Goal: Transaction & Acquisition: Purchase product/service

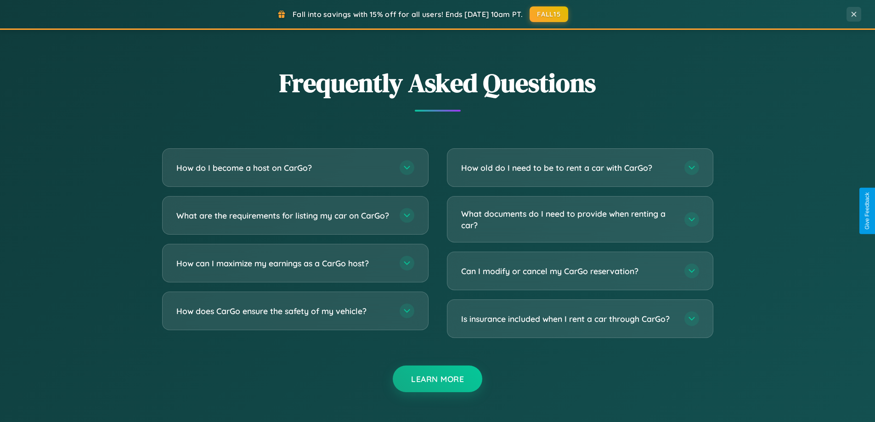
scroll to position [1768, 0]
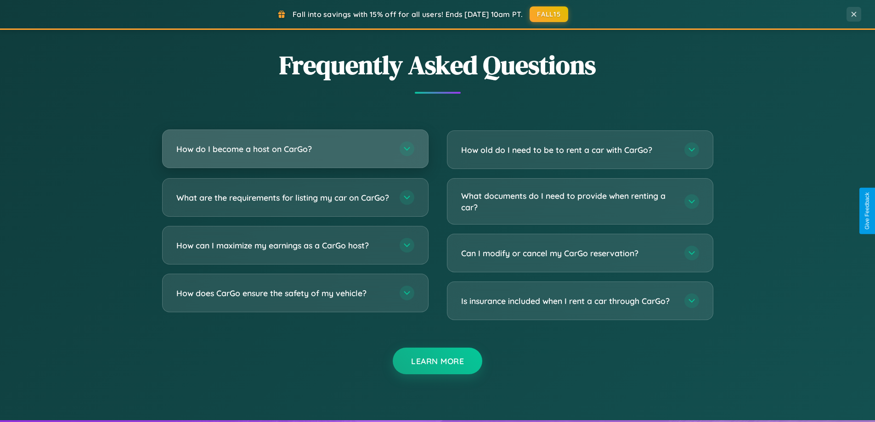
click at [295, 149] on h3 "How do I become a host on CarGo?" at bounding box center [283, 148] width 214 height 11
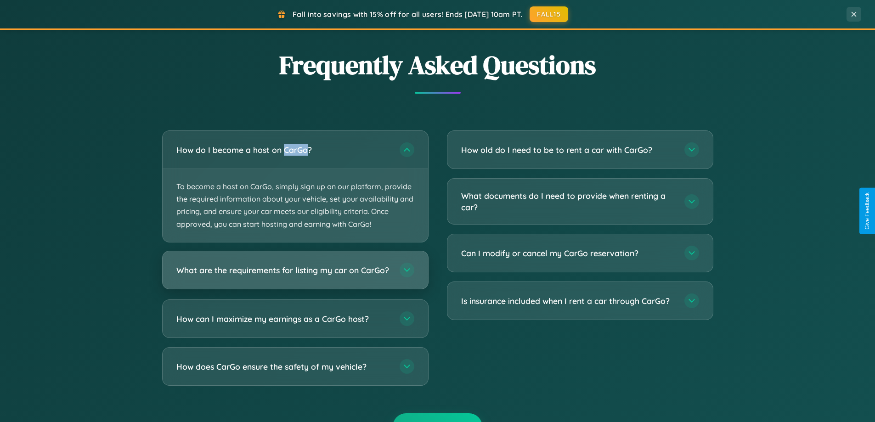
click at [295, 274] on h3 "What are the requirements for listing my car on CarGo?" at bounding box center [283, 269] width 214 height 11
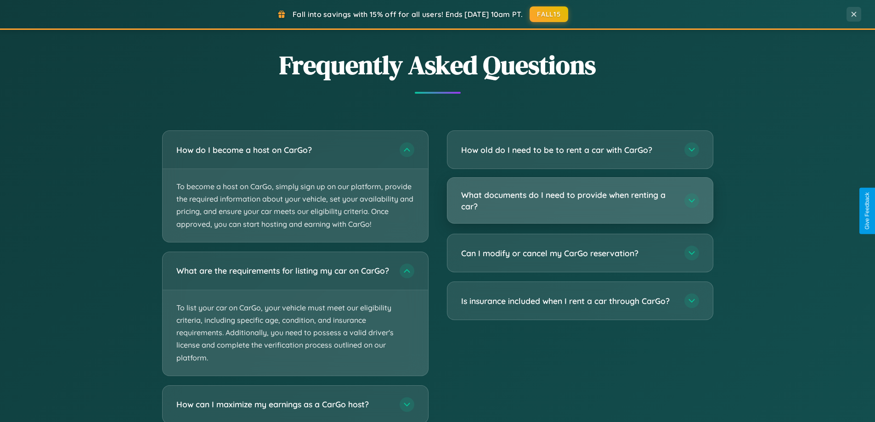
click at [580, 200] on h3 "What documents do I need to provide when renting a car?" at bounding box center [568, 200] width 214 height 23
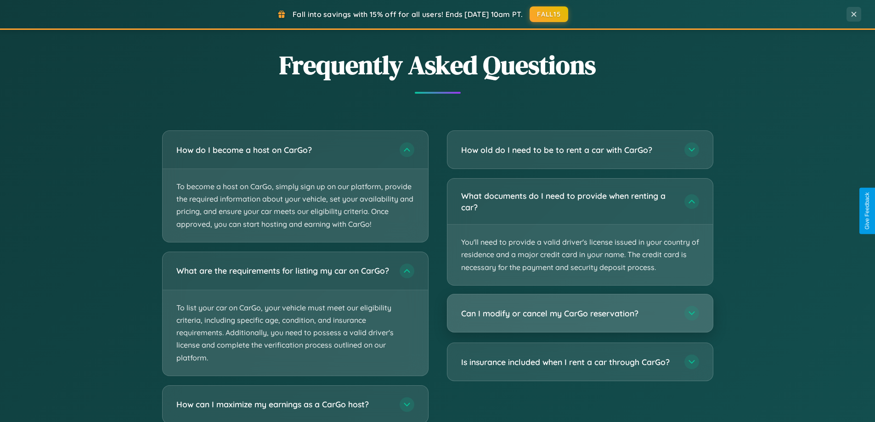
click at [580, 314] on h3 "Can I modify or cancel my CarGo reservation?" at bounding box center [568, 313] width 214 height 11
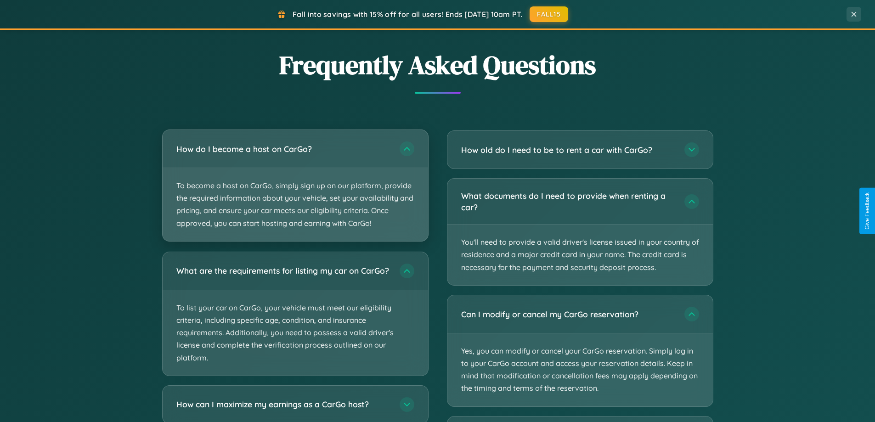
click at [295, 186] on p "To become a host on CarGo, simply sign up on our platform, provide the required…" at bounding box center [296, 204] width 266 height 73
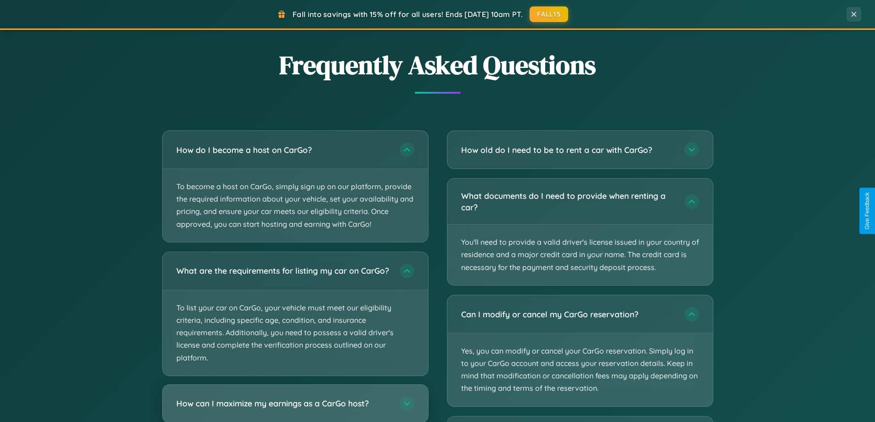
click at [295, 407] on h3 "How can I maximize my earnings as a CarGo host?" at bounding box center [283, 403] width 214 height 11
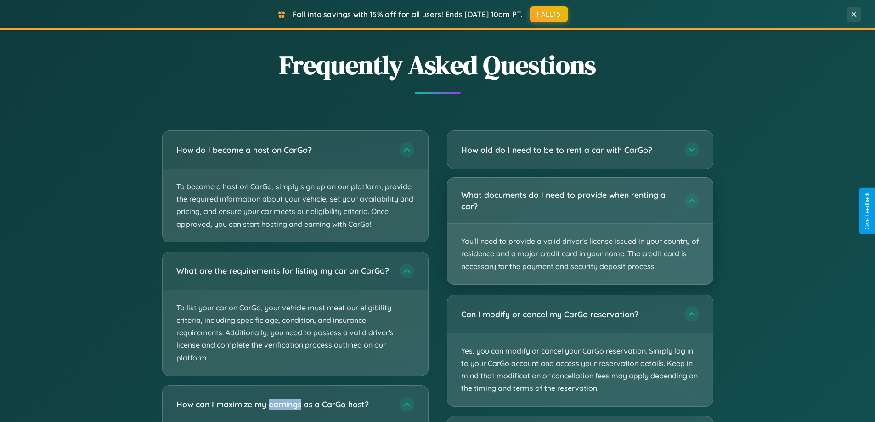
click at [580, 231] on p "You'll need to provide a valid driver's license issued in your country of resid…" at bounding box center [580, 254] width 266 height 61
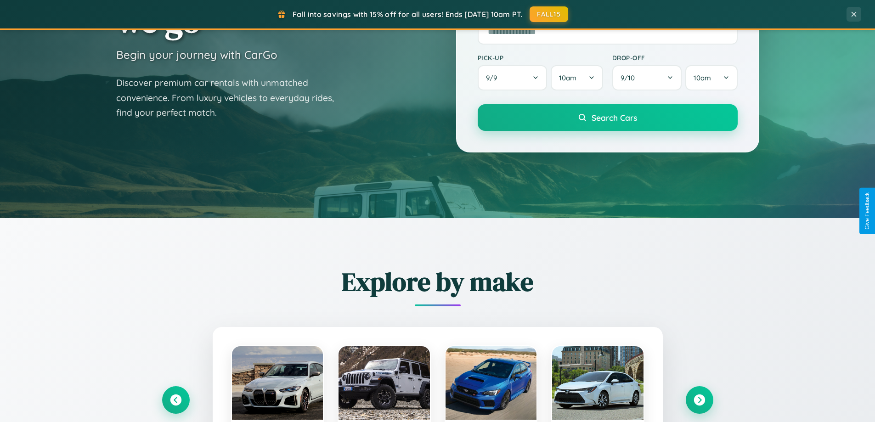
scroll to position [0, 0]
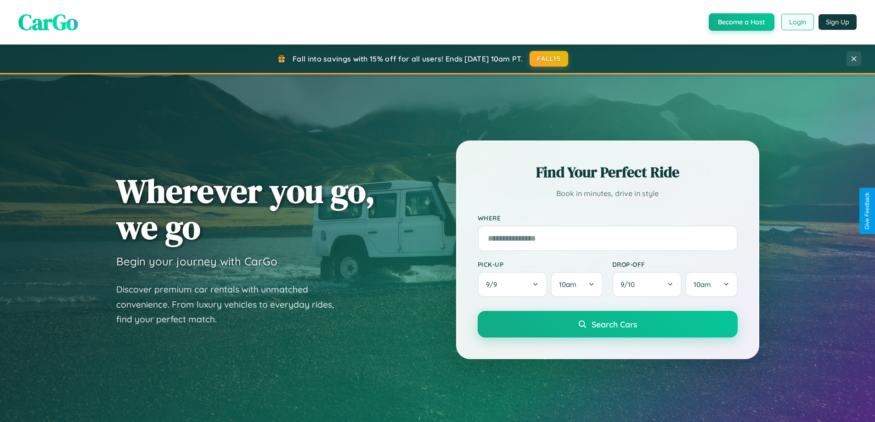
click at [797, 22] on button "Login" at bounding box center [797, 22] width 33 height 17
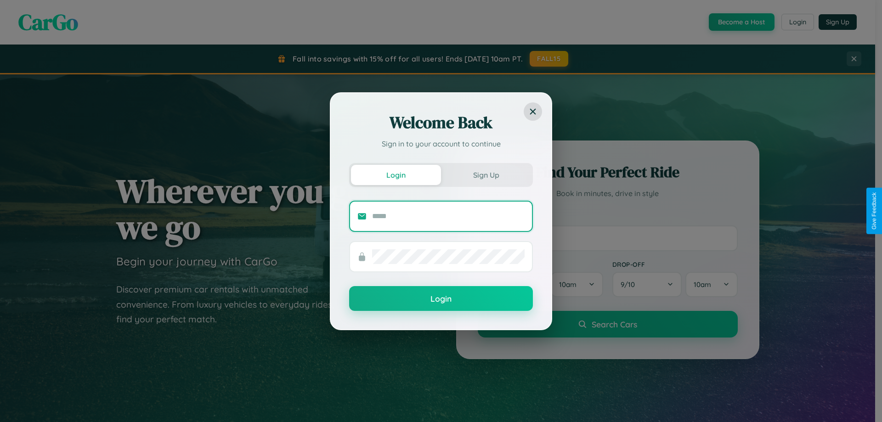
click at [448, 216] on input "text" at bounding box center [448, 216] width 153 height 15
type input "**********"
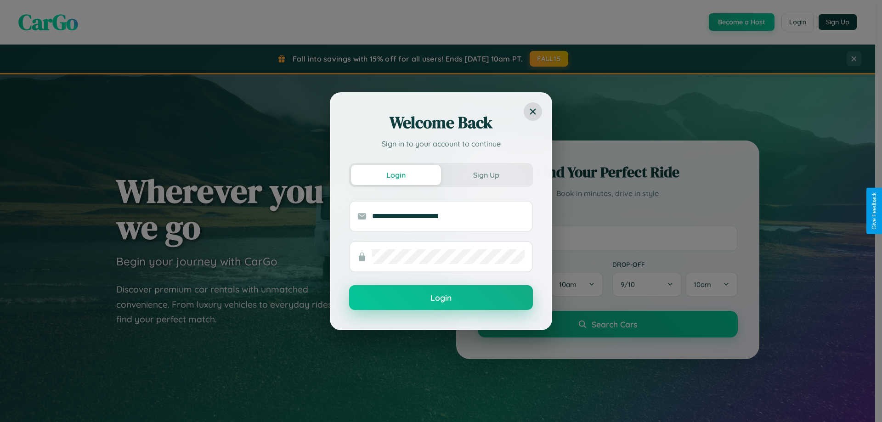
click at [441, 298] on button "Login" at bounding box center [441, 297] width 184 height 25
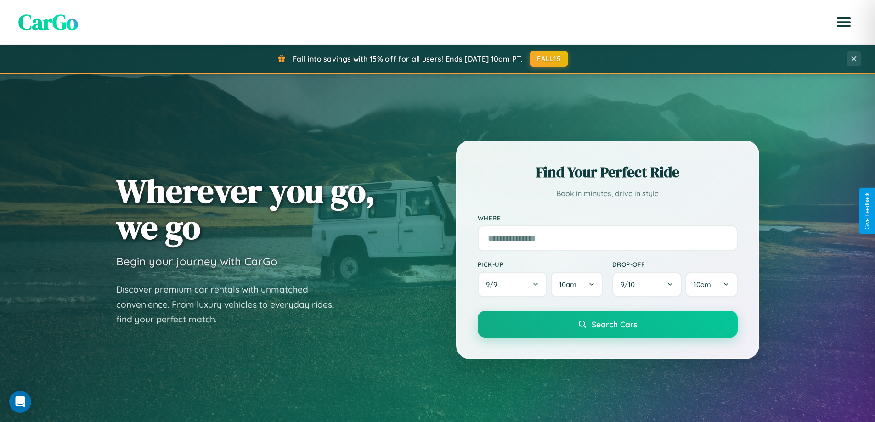
scroll to position [396, 0]
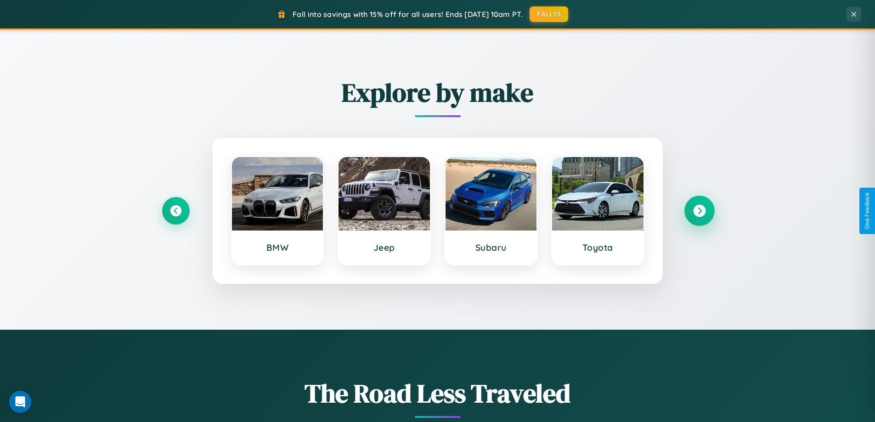
click at [699, 211] on icon at bounding box center [699, 211] width 12 height 12
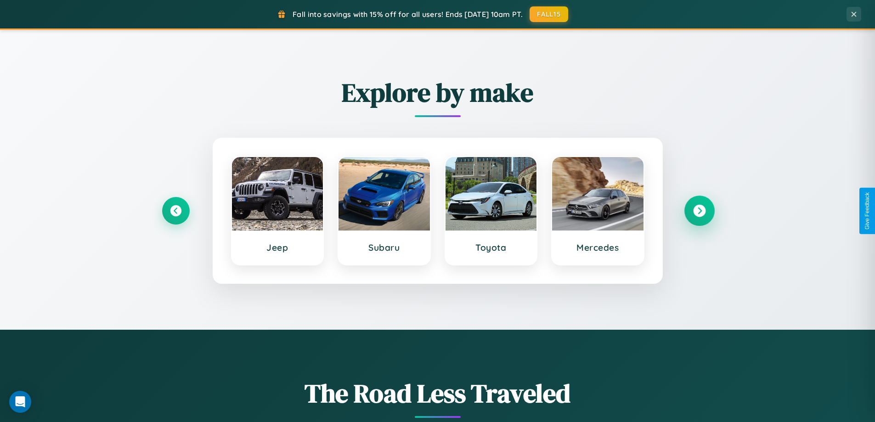
click at [699, 211] on icon at bounding box center [699, 211] width 12 height 12
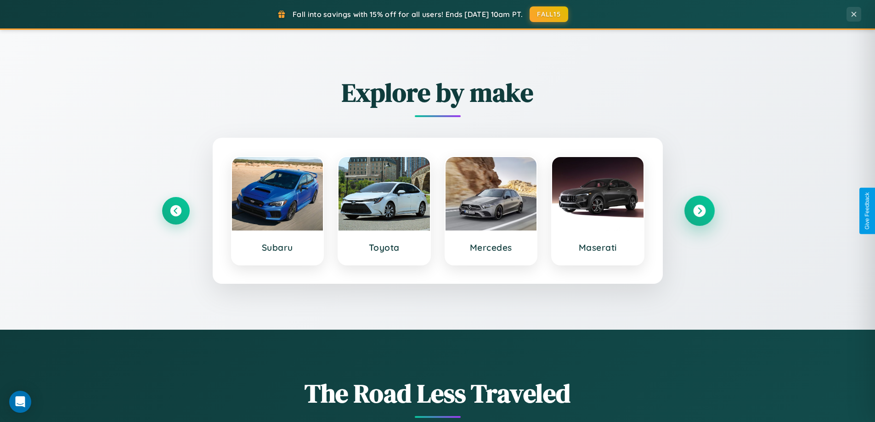
click at [699, 211] on icon at bounding box center [699, 211] width 12 height 12
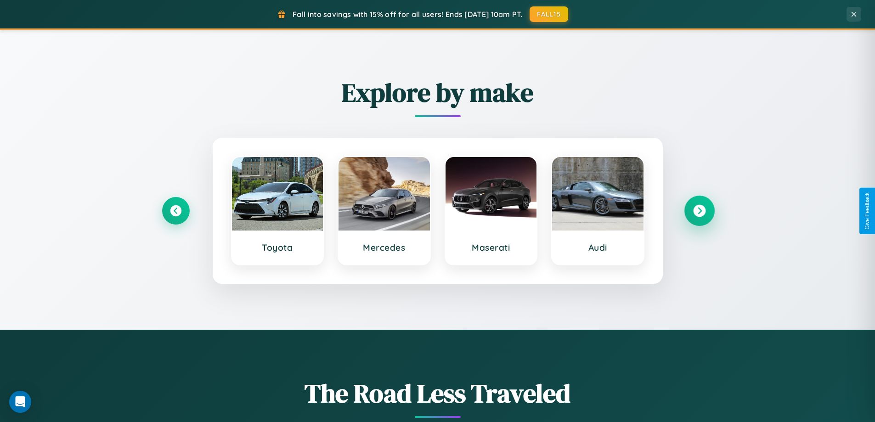
click at [699, 211] on icon at bounding box center [699, 211] width 12 height 12
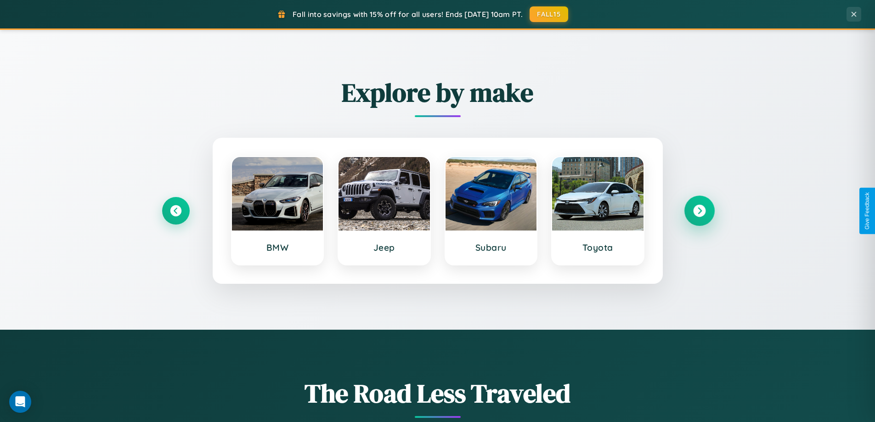
click at [699, 211] on icon at bounding box center [699, 211] width 12 height 12
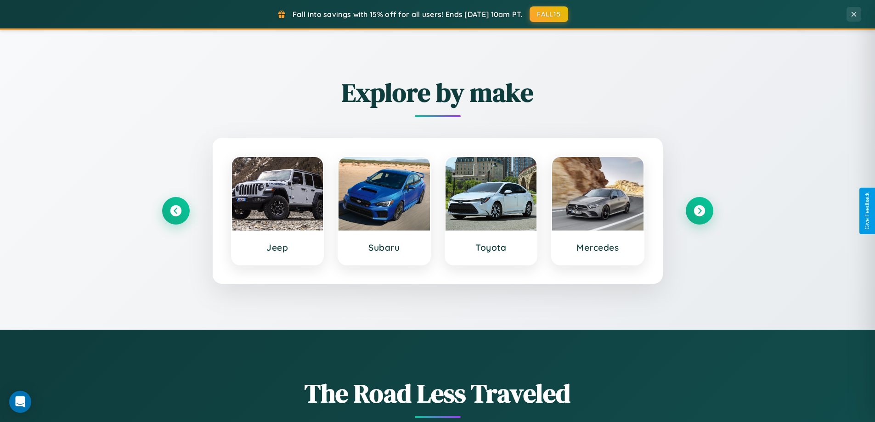
scroll to position [809, 0]
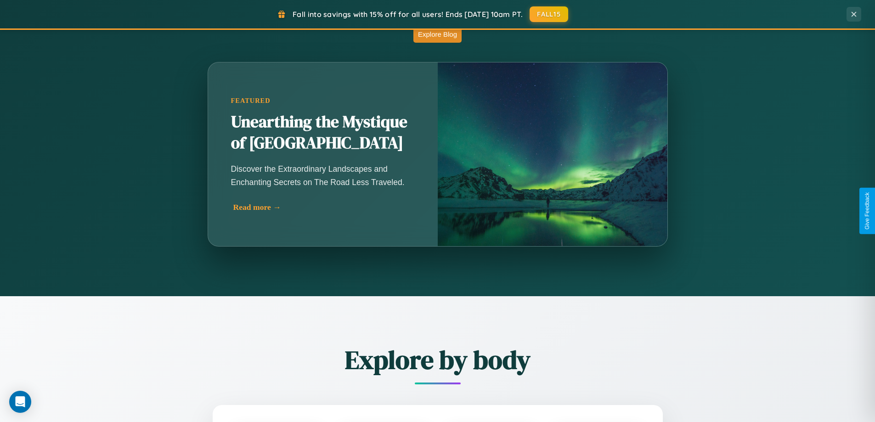
click at [323, 211] on div "Read more →" at bounding box center [325, 208] width 184 height 10
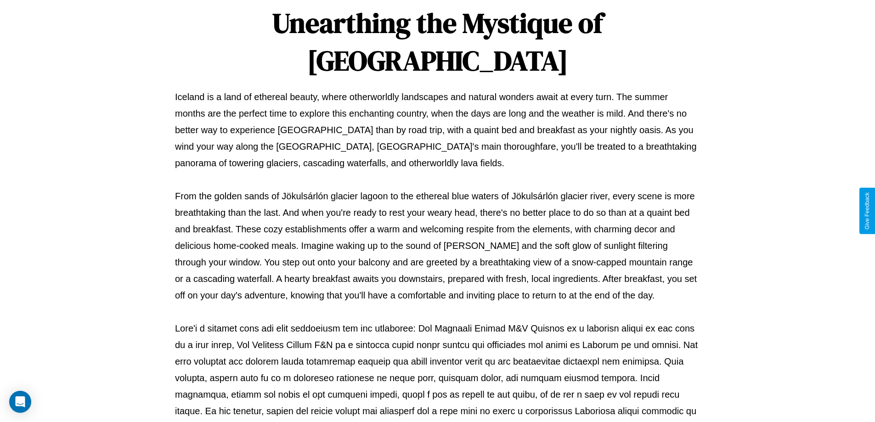
scroll to position [297, 0]
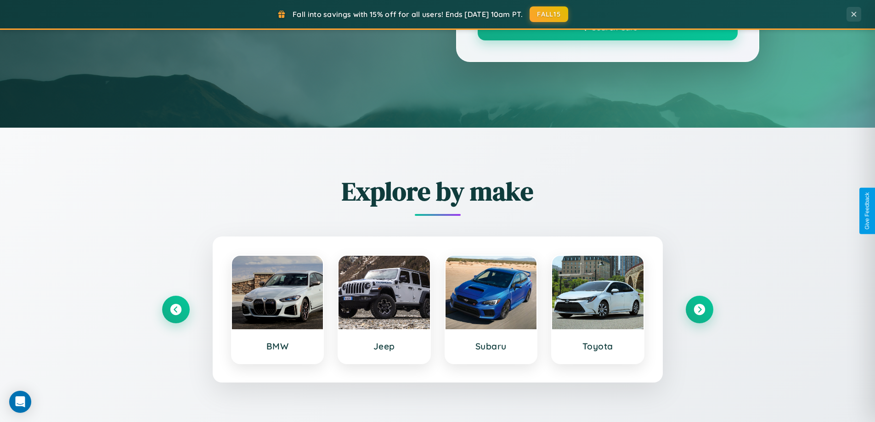
scroll to position [809, 0]
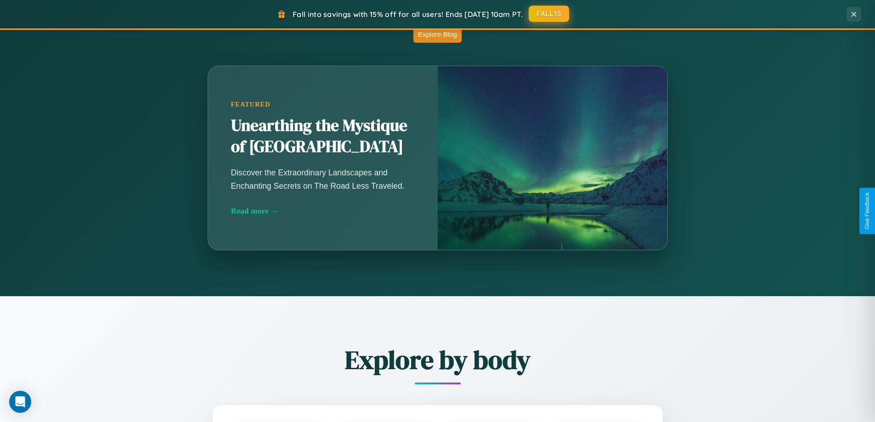
click at [549, 14] on button "FALL15" at bounding box center [549, 14] width 40 height 17
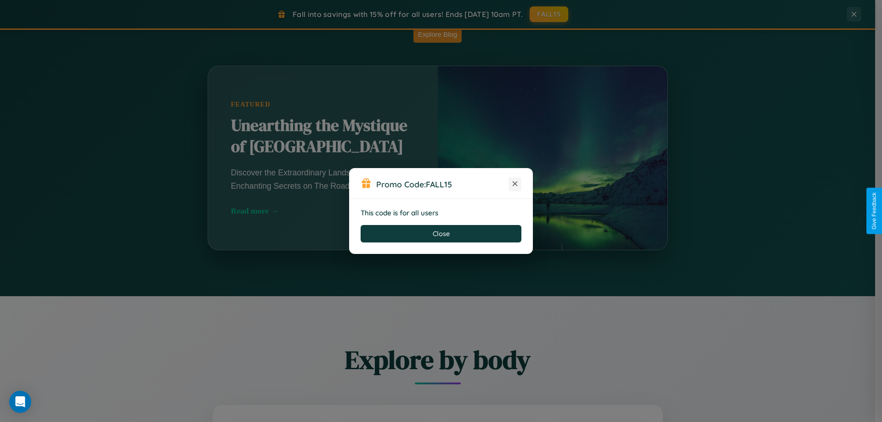
click at [515, 184] on icon at bounding box center [514, 183] width 9 height 9
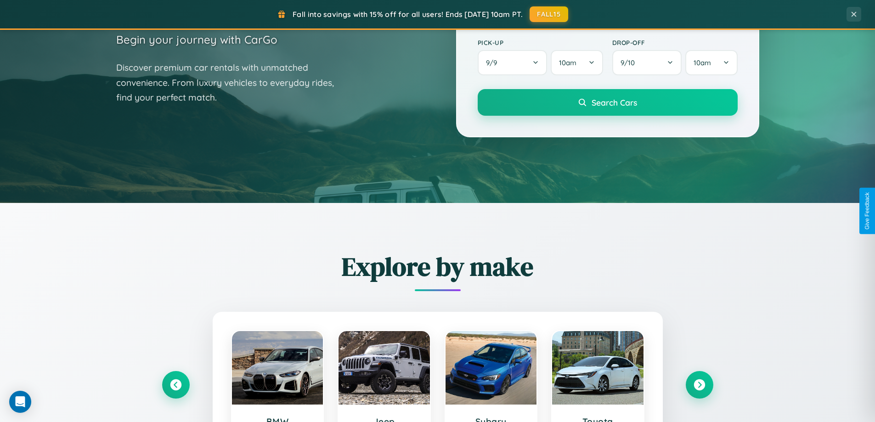
scroll to position [27, 0]
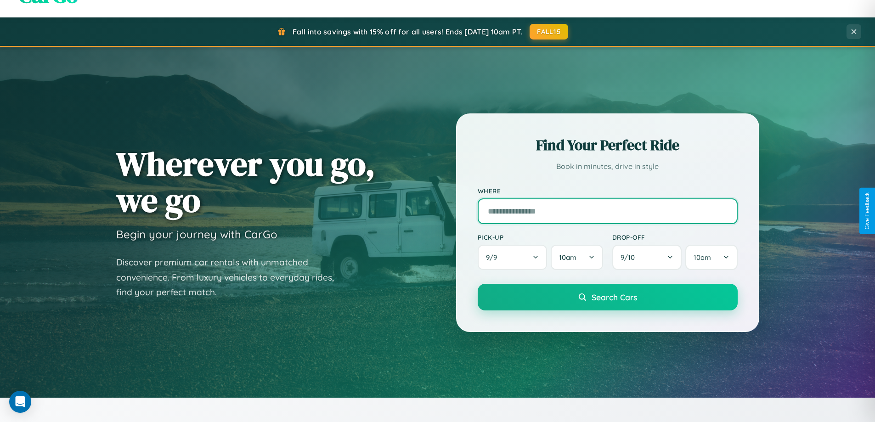
click at [607, 211] on input "text" at bounding box center [608, 211] width 260 height 26
type input "******"
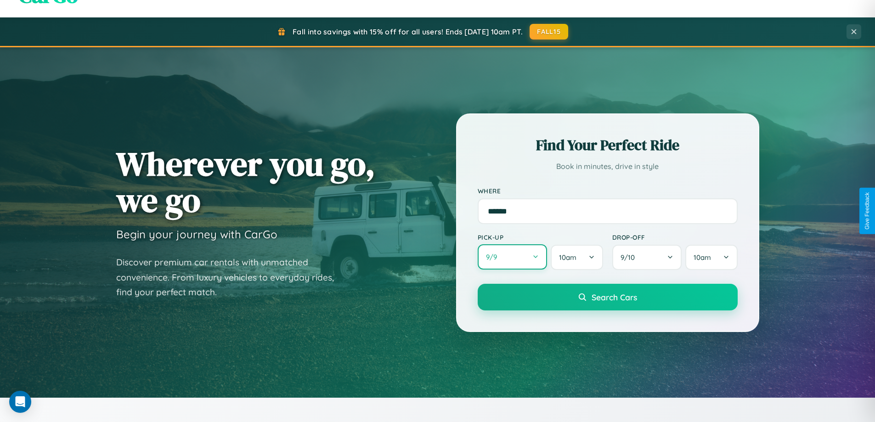
click at [512, 257] on button "9 / 9" at bounding box center [513, 256] width 70 height 25
select select "*"
select select "****"
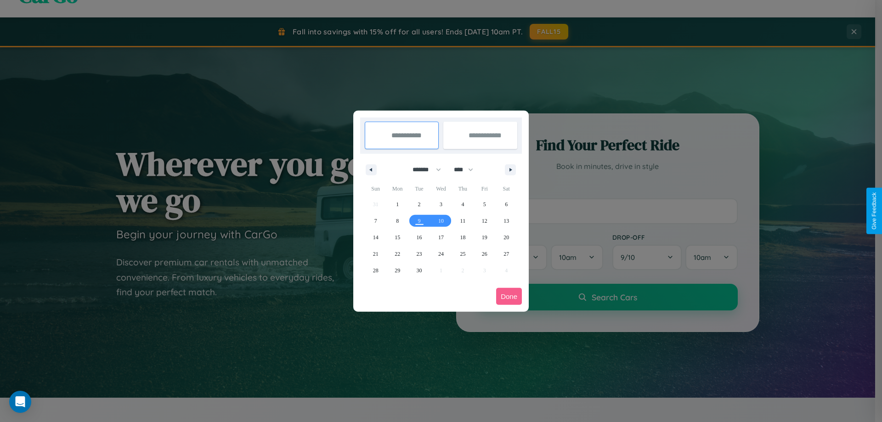
drag, startPoint x: 423, startPoint y: 170, endPoint x: 441, endPoint y: 184, distance: 23.5
click at [423, 170] on select "******* ******** ***** ***** *** **** **** ****** ********* ******* ******** **…" at bounding box center [425, 169] width 39 height 15
select select "*"
click at [468, 170] on select "**** **** **** **** **** **** **** **** **** **** **** **** **** **** **** ****…" at bounding box center [463, 169] width 28 height 15
select select "****"
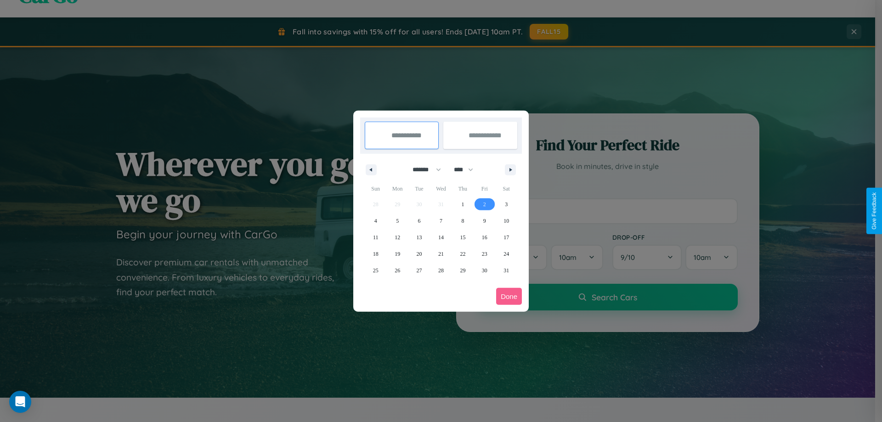
click at [484, 204] on span "2" at bounding box center [484, 204] width 3 height 17
type input "**********"
click at [506, 221] on span "10" at bounding box center [507, 221] width 6 height 17
type input "**********"
click at [509, 296] on button "Done" at bounding box center [509, 296] width 26 height 17
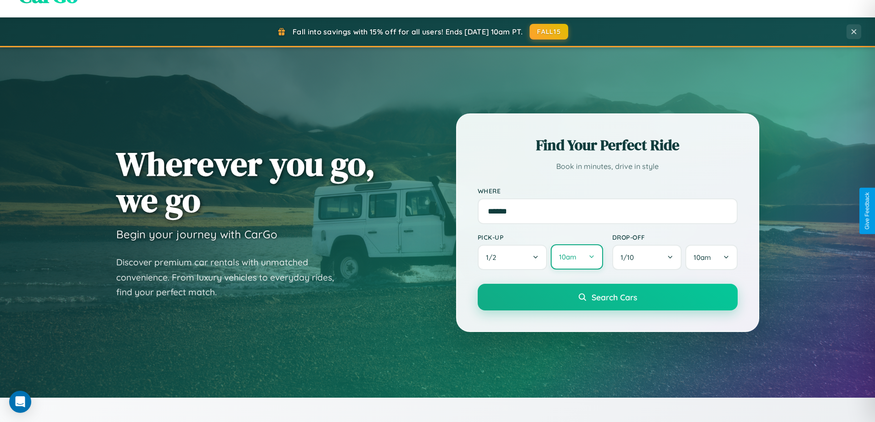
click at [577, 257] on button "10am" at bounding box center [577, 256] width 52 height 25
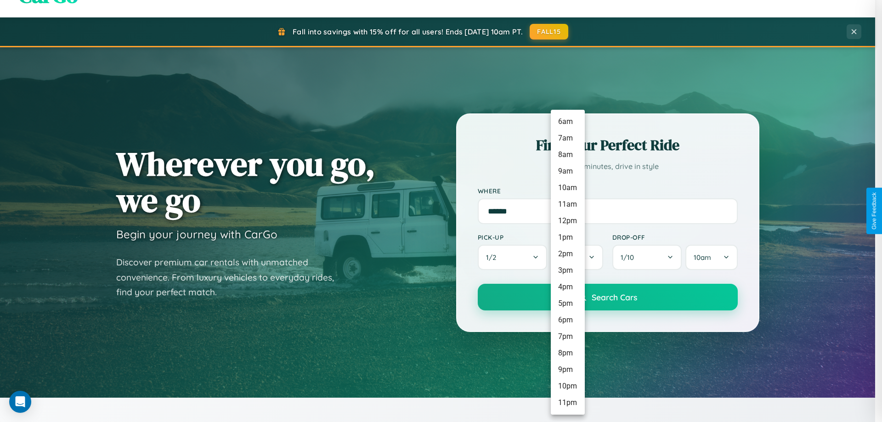
click at [567, 155] on li "8am" at bounding box center [568, 155] width 34 height 17
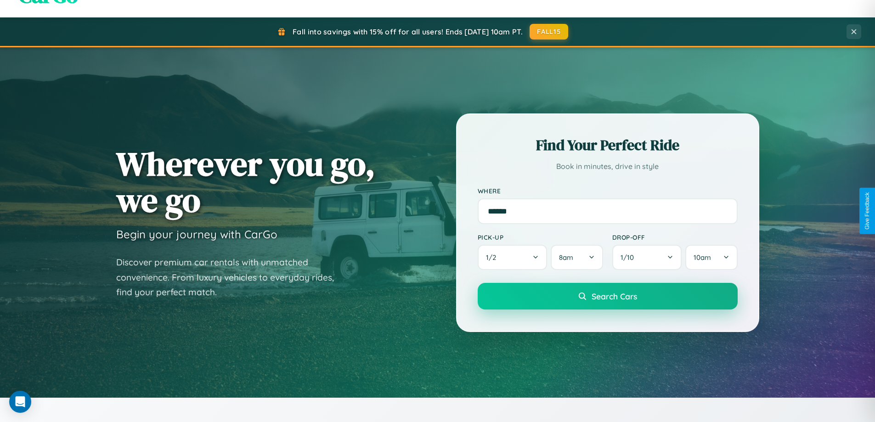
click at [607, 297] on span "Search Cars" at bounding box center [614, 296] width 45 height 10
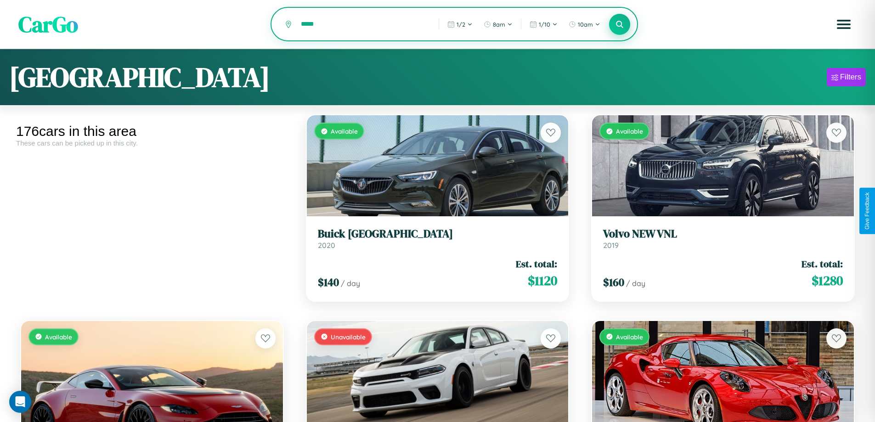
type input "*****"
click at [620, 25] on icon at bounding box center [620, 24] width 9 height 9
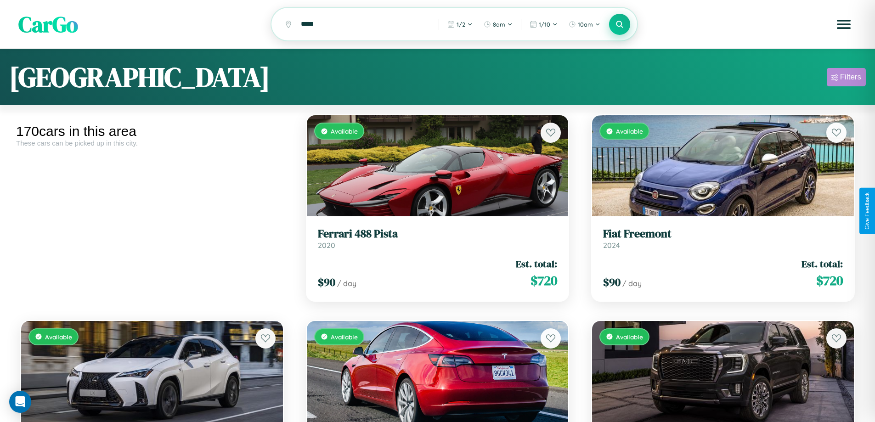
click at [846, 79] on div "Filters" at bounding box center [850, 77] width 21 height 9
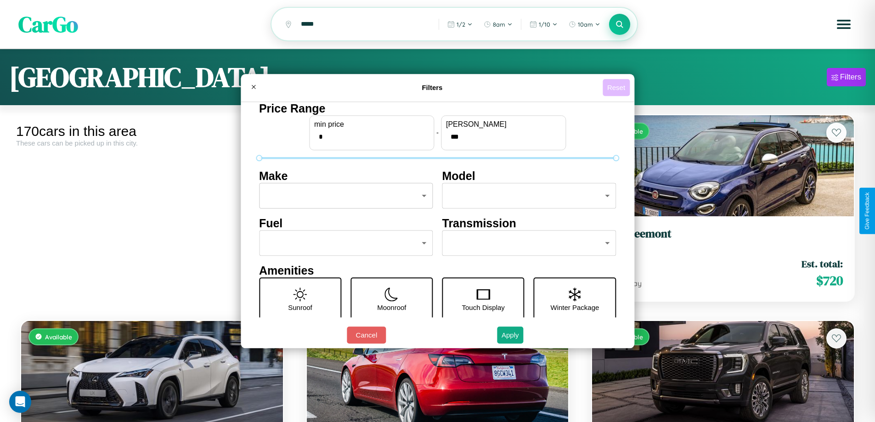
click at [617, 87] on button "Reset" at bounding box center [616, 87] width 27 height 17
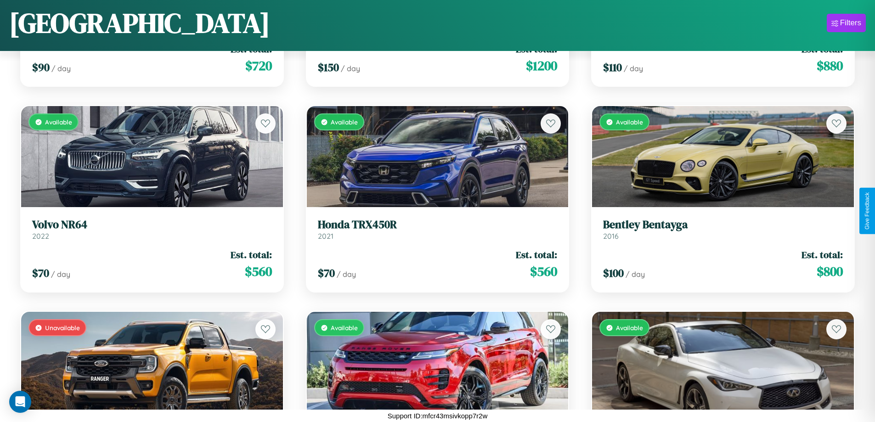
scroll to position [4860, 0]
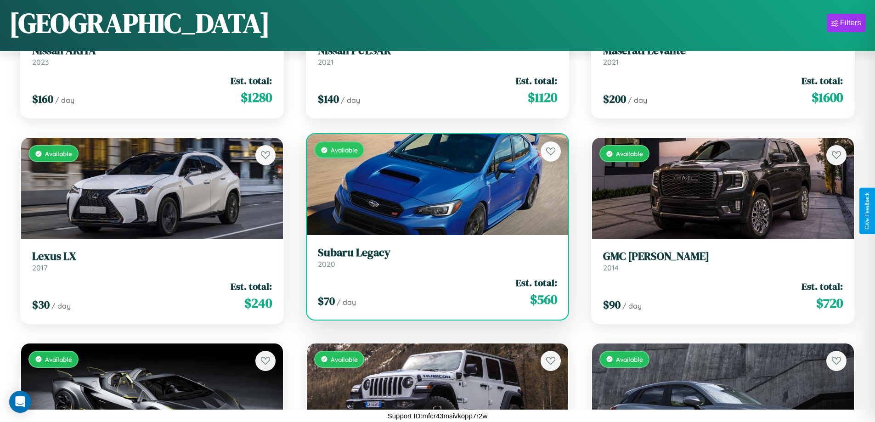
click at [434, 188] on div "Available" at bounding box center [438, 184] width 262 height 101
click at [434, 185] on div "Available" at bounding box center [438, 184] width 262 height 101
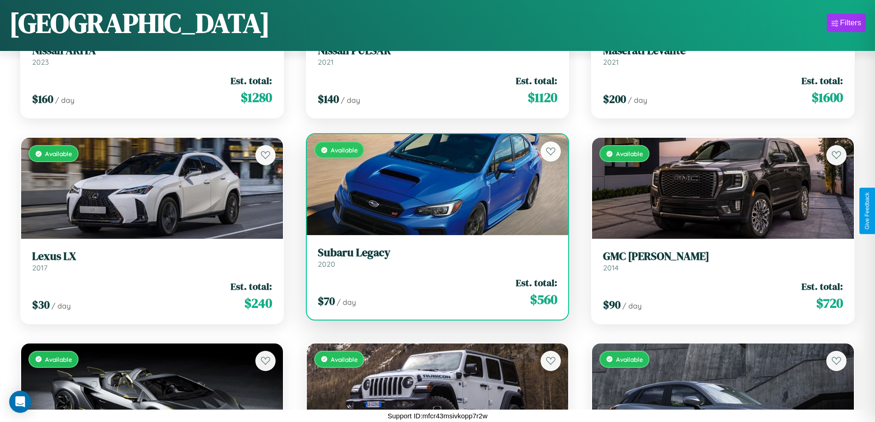
click at [434, 185] on div "Available" at bounding box center [438, 184] width 262 height 101
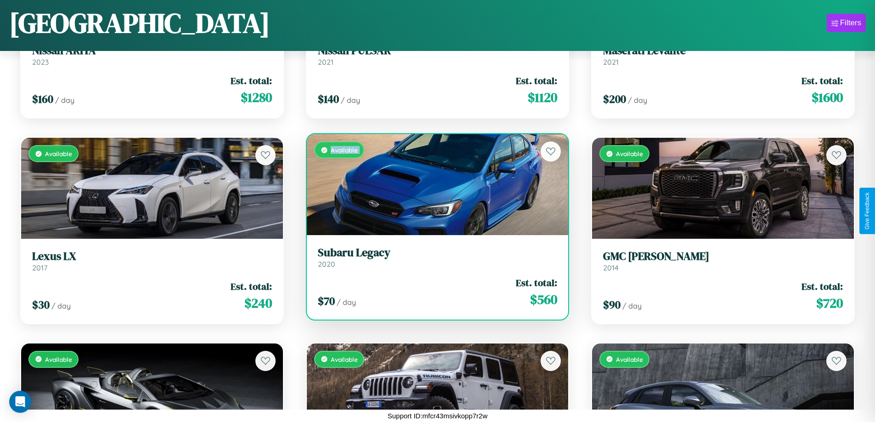
click at [434, 185] on div "Available" at bounding box center [438, 184] width 262 height 101
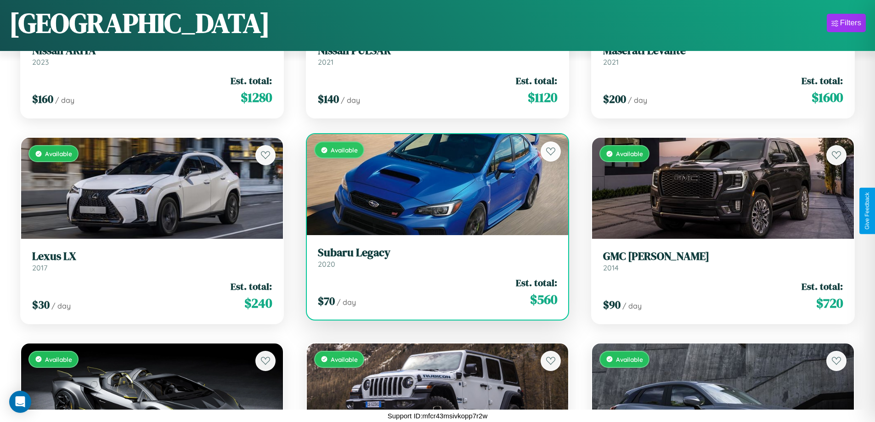
click at [434, 185] on div "Available" at bounding box center [438, 184] width 262 height 101
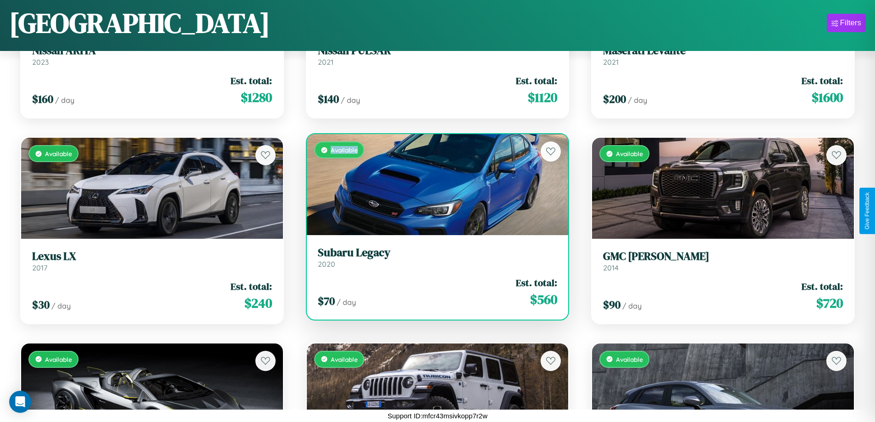
click at [434, 185] on div "Available" at bounding box center [438, 184] width 262 height 101
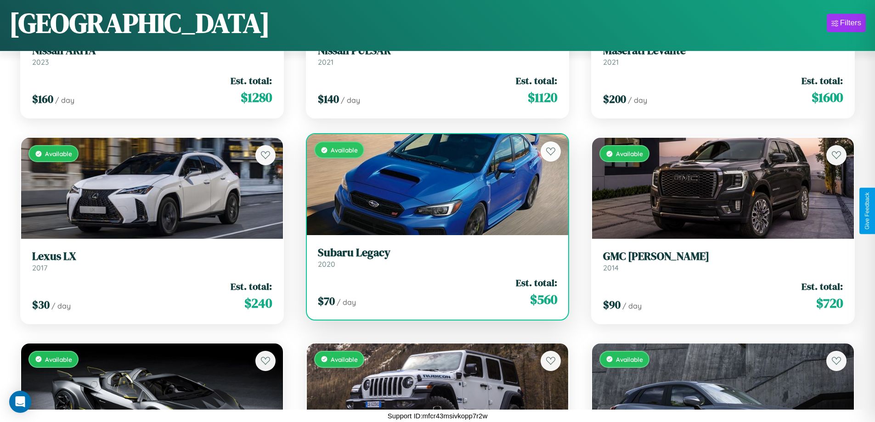
click at [434, 257] on h3 "Subaru Legacy" at bounding box center [438, 252] width 240 height 13
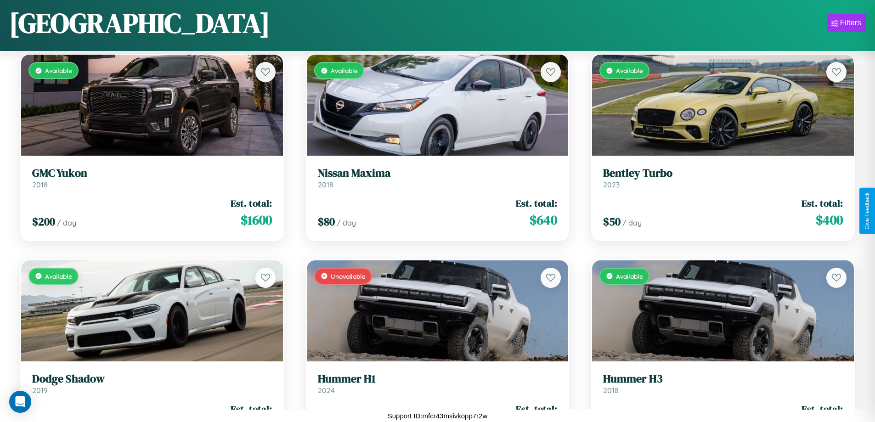
scroll to position [952, 0]
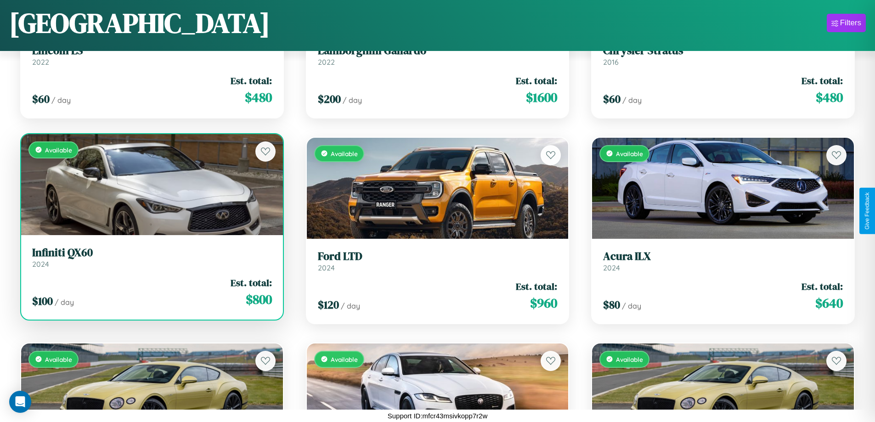
click at [151, 257] on h3 "Infiniti QX60" at bounding box center [152, 252] width 240 height 13
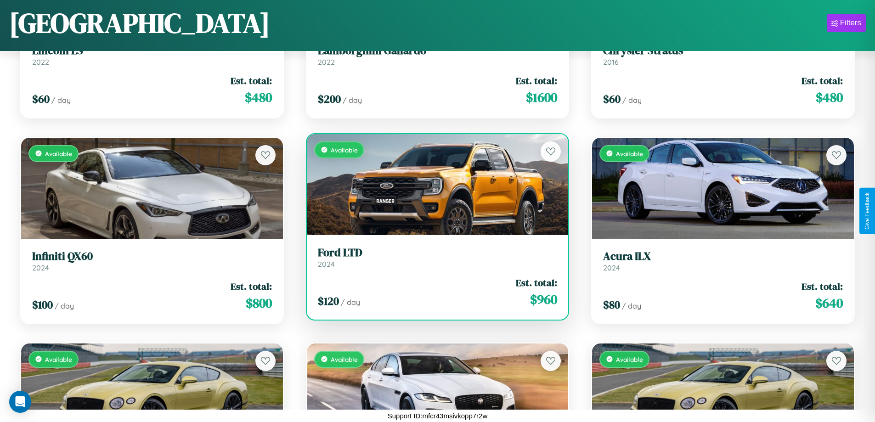
scroll to position [3832, 0]
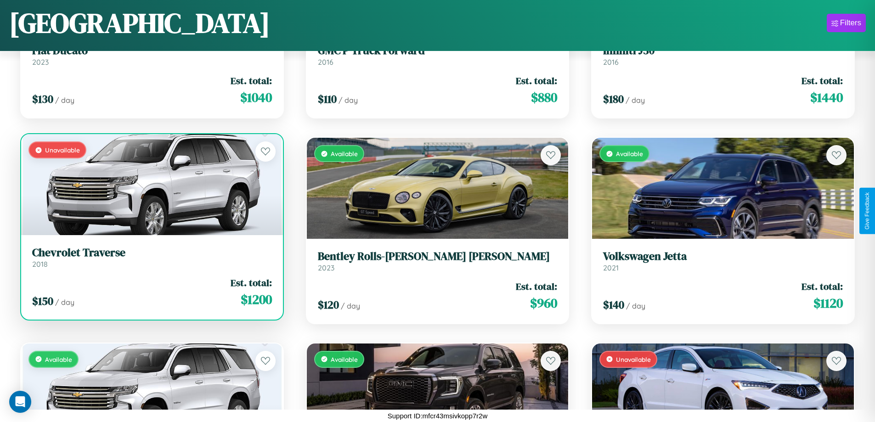
click at [151, 257] on h3 "Chevrolet Traverse" at bounding box center [152, 252] width 240 height 13
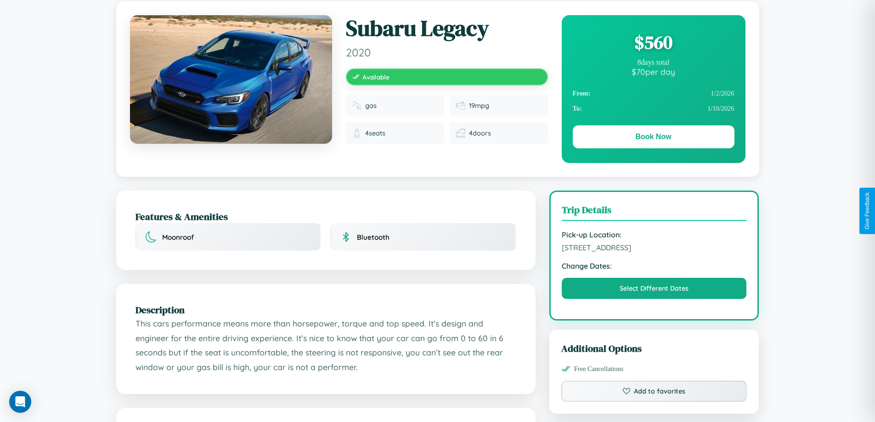
scroll to position [95, 0]
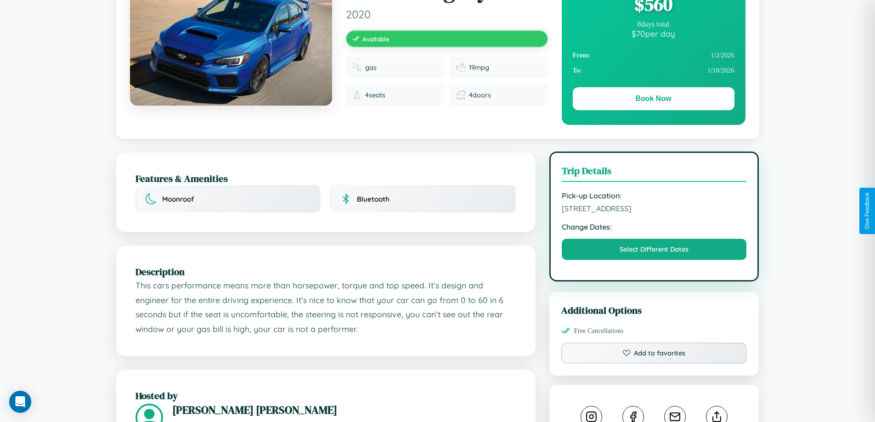
click at [654, 210] on span "3515 High Street Kyoto 75362 Mexico" at bounding box center [654, 208] width 185 height 9
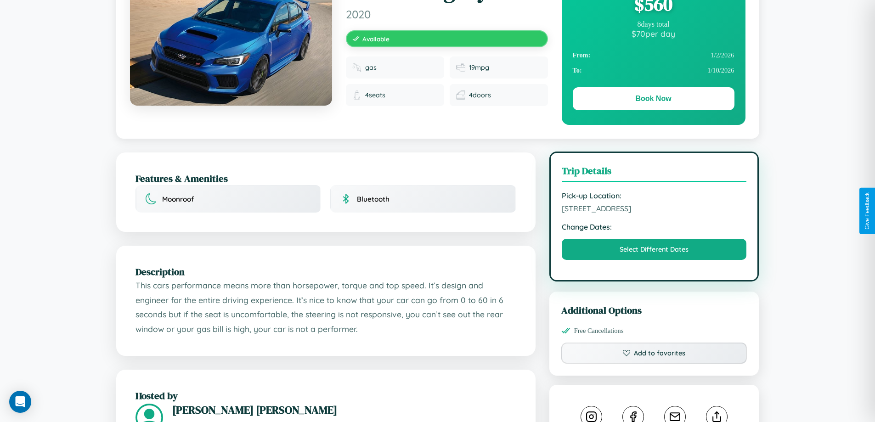
click at [654, 210] on span "3515 High Street Kyoto 75362 Mexico" at bounding box center [654, 208] width 185 height 9
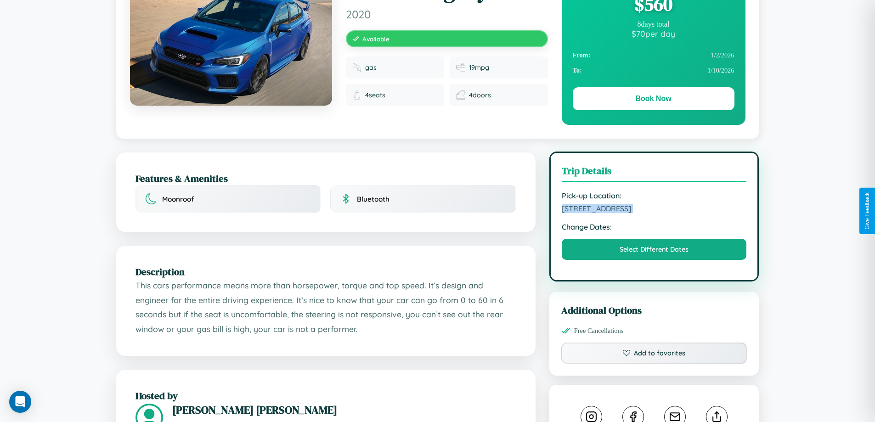
click at [654, 210] on span "3515 High Street Kyoto 75362 Mexico" at bounding box center [654, 208] width 185 height 9
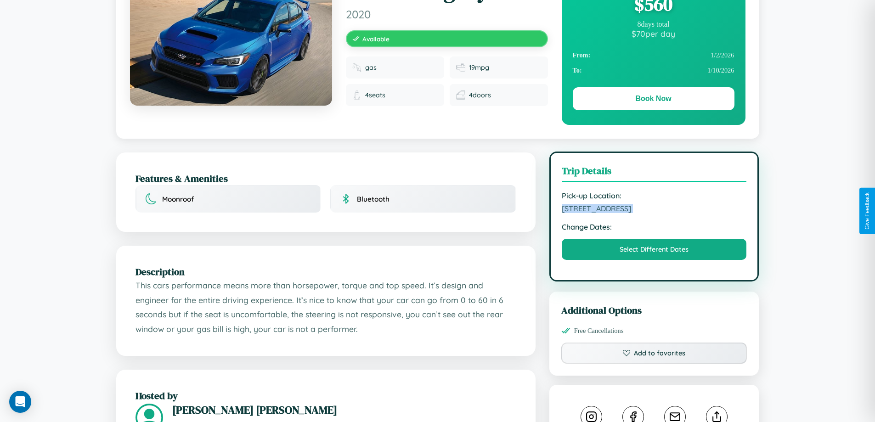
click at [654, 210] on span "3515 High Street Kyoto 75362 Mexico" at bounding box center [654, 208] width 185 height 9
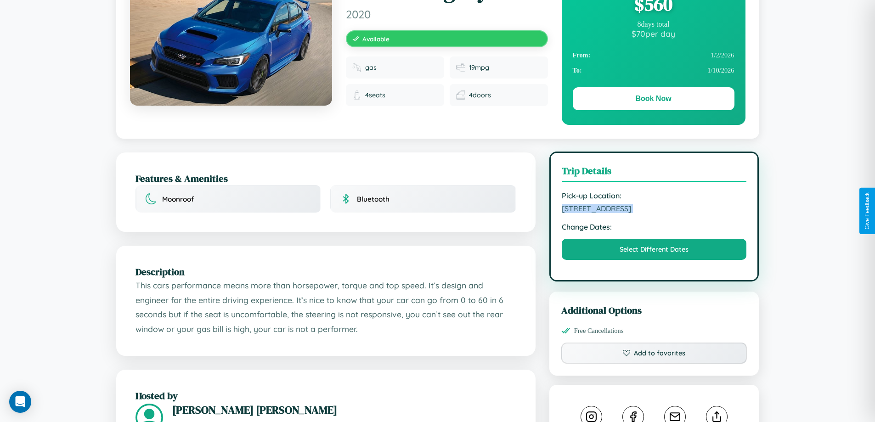
click at [654, 210] on span "3515 High Street Kyoto 75362 Mexico" at bounding box center [654, 208] width 185 height 9
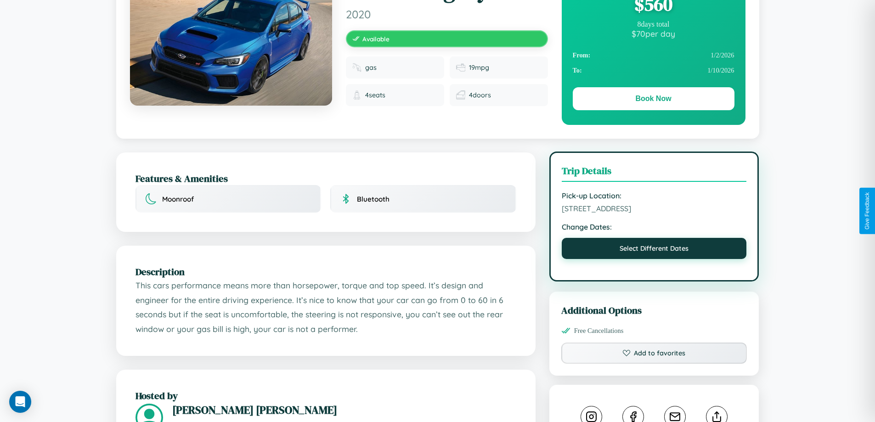
click at [654, 250] on button "Select Different Dates" at bounding box center [654, 248] width 185 height 21
select select "*"
select select "****"
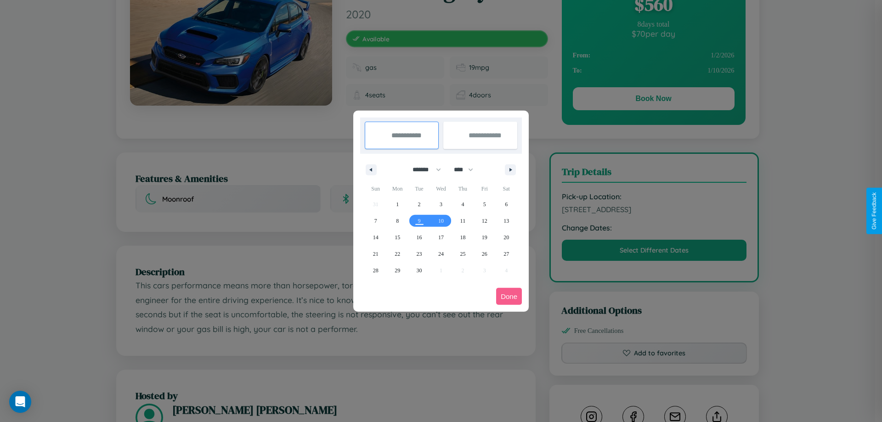
click at [423, 170] on select "******* ******** ***** ***** *** **** **** ****** ********* ******* ******** **…" at bounding box center [425, 169] width 39 height 15
select select "*"
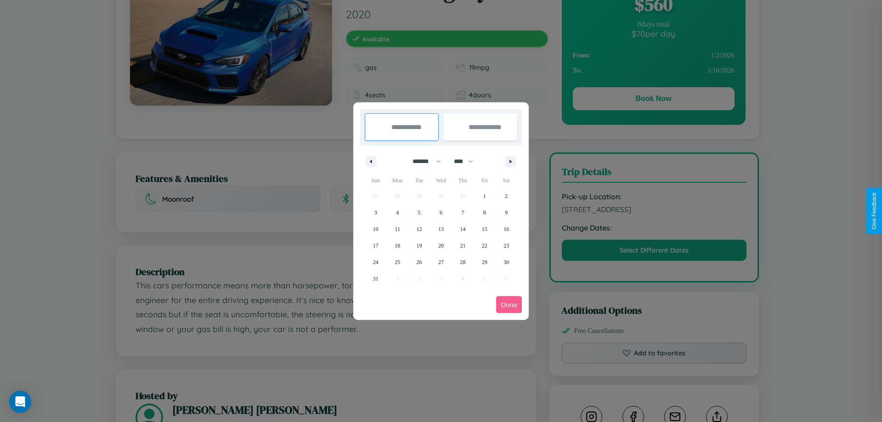
click at [468, 161] on select "**** **** **** **** **** **** **** **** **** **** **** **** **** **** **** ****…" at bounding box center [463, 161] width 28 height 15
select select "****"
click at [419, 245] on span "18" at bounding box center [420, 246] width 6 height 17
type input "**********"
click at [484, 245] on span "21" at bounding box center [485, 246] width 6 height 17
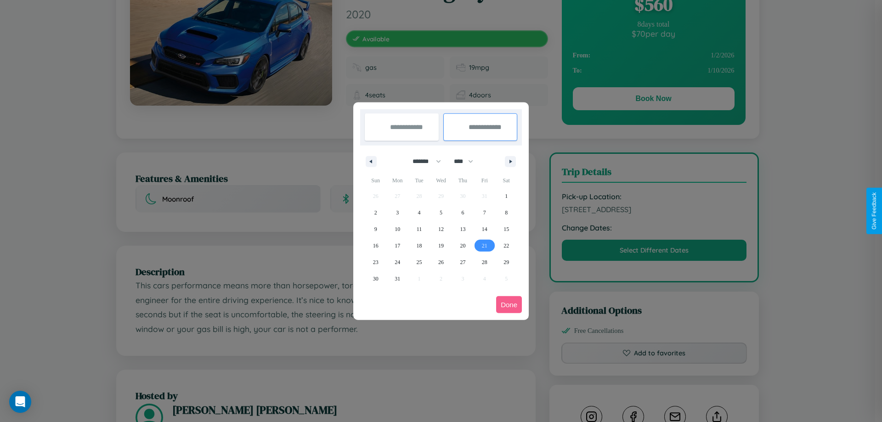
type input "**********"
click at [509, 305] on button "Done" at bounding box center [509, 304] width 26 height 17
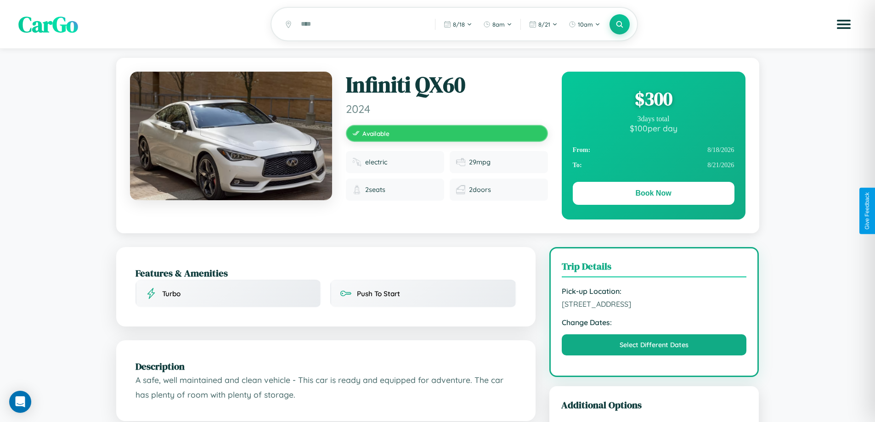
click at [653, 100] on div "$ 300" at bounding box center [654, 98] width 162 height 25
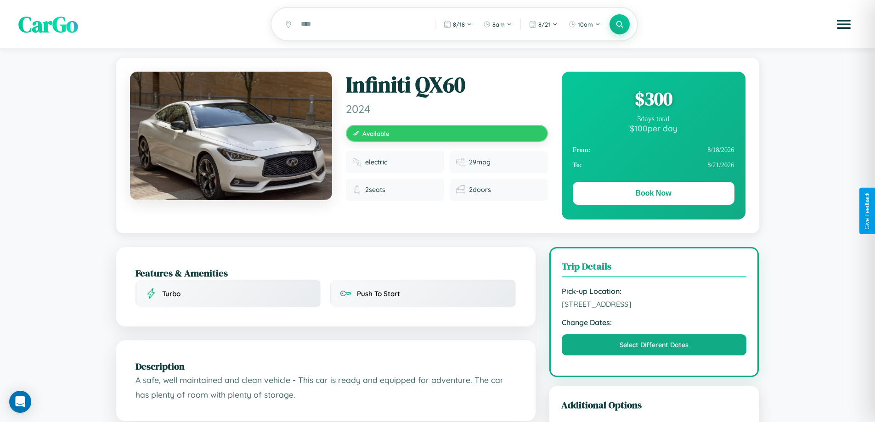
click at [653, 100] on div "$ 300" at bounding box center [654, 98] width 162 height 25
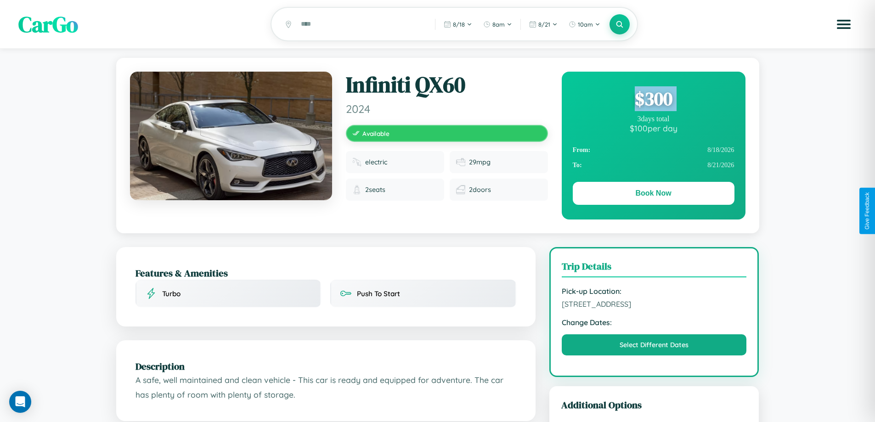
click at [653, 100] on div "$ 300" at bounding box center [654, 98] width 162 height 25
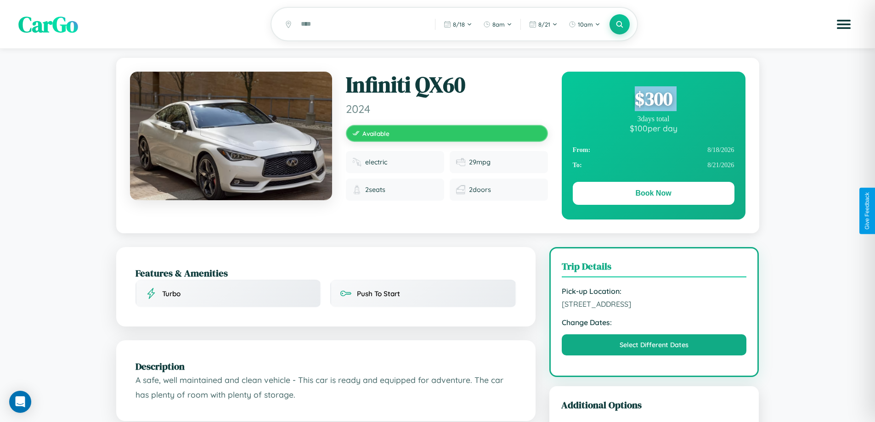
click at [653, 100] on div "$ 300" at bounding box center [654, 98] width 162 height 25
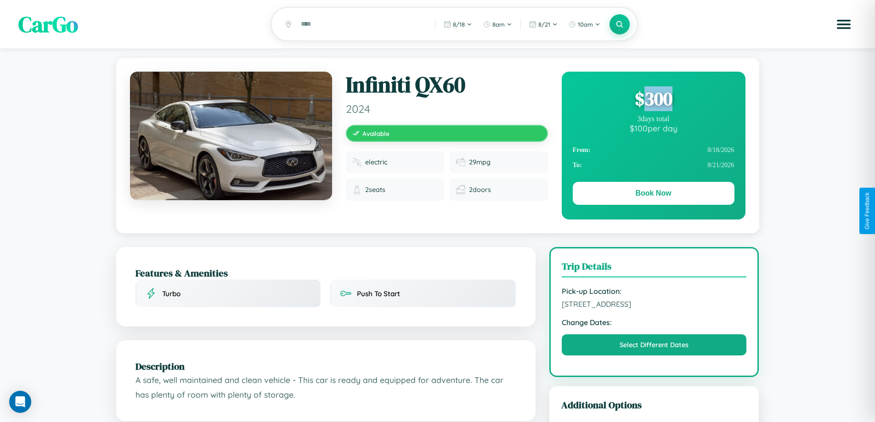
click at [653, 100] on div "$ 300" at bounding box center [654, 98] width 162 height 25
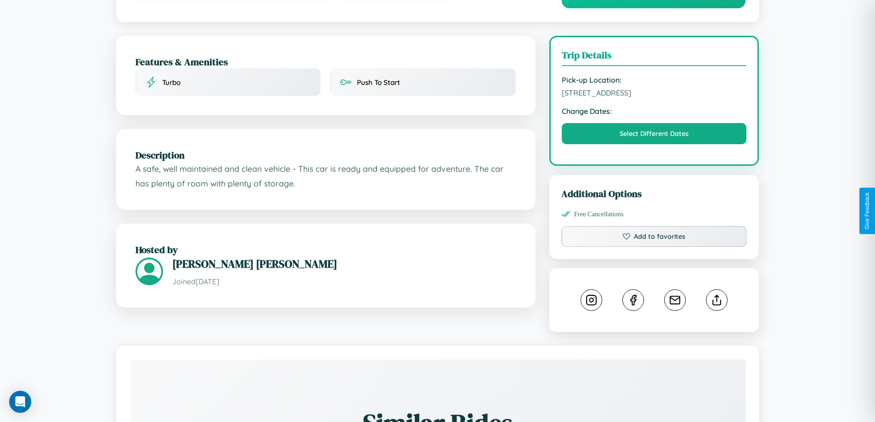
scroll to position [500, 0]
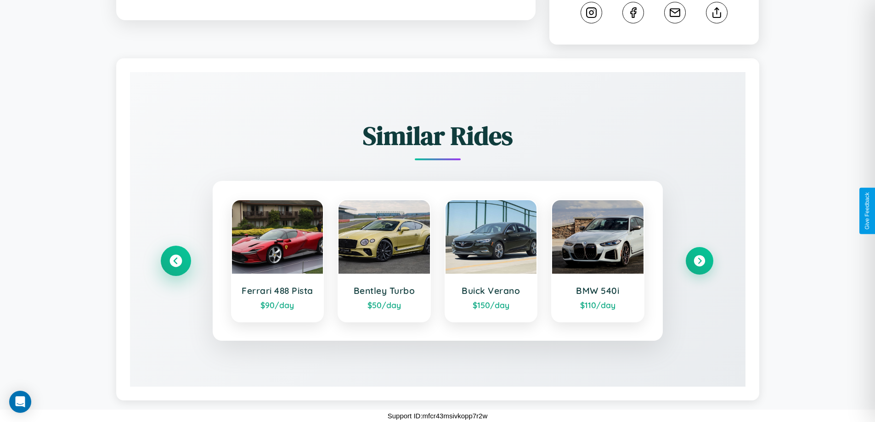
click at [175, 260] on icon at bounding box center [176, 261] width 12 height 12
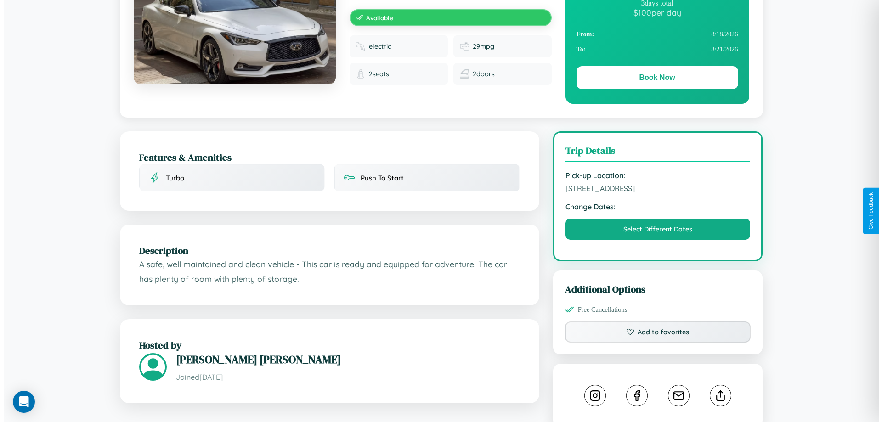
scroll to position [0, 0]
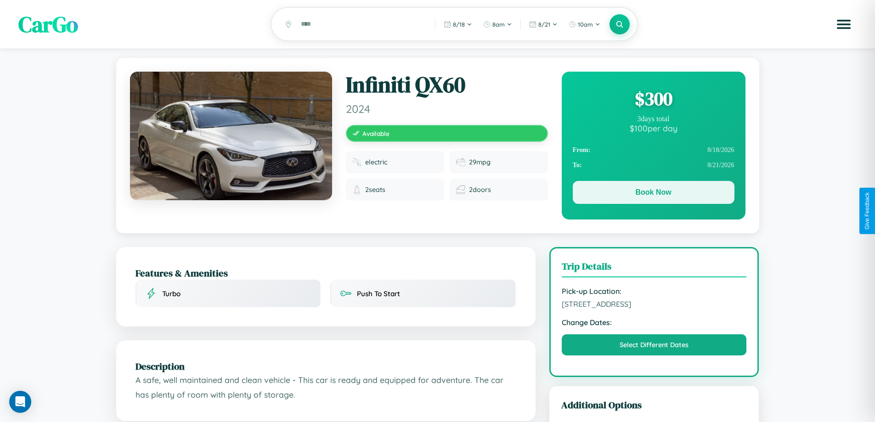
click at [653, 194] on button "Book Now" at bounding box center [654, 192] width 162 height 23
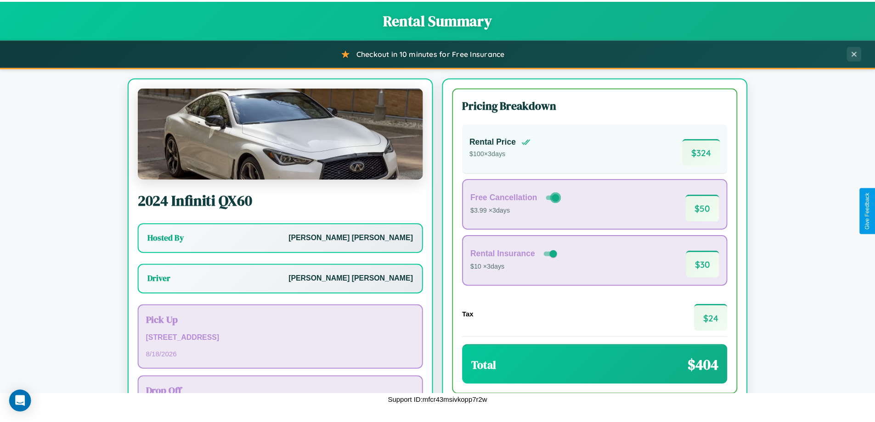
scroll to position [66, 0]
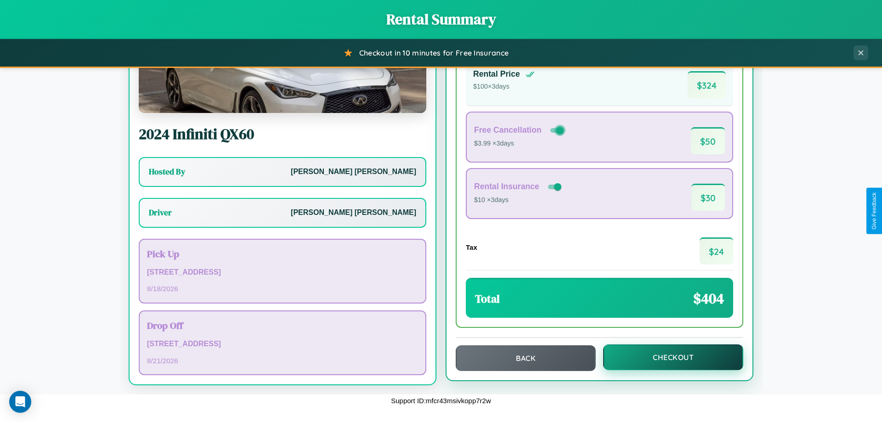
click at [667, 357] on button "Checkout" at bounding box center [673, 358] width 140 height 26
